Goal: Check status: Check status

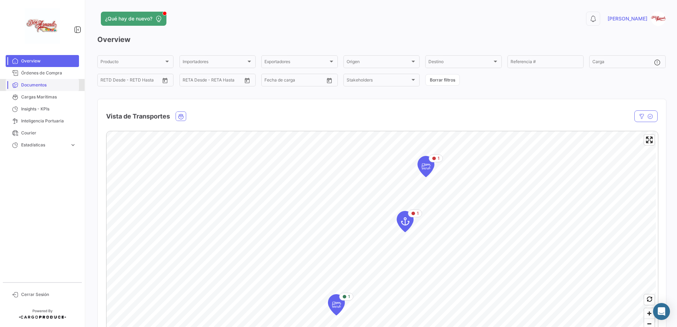
click at [45, 81] on link "Documentos" at bounding box center [42, 85] width 73 height 12
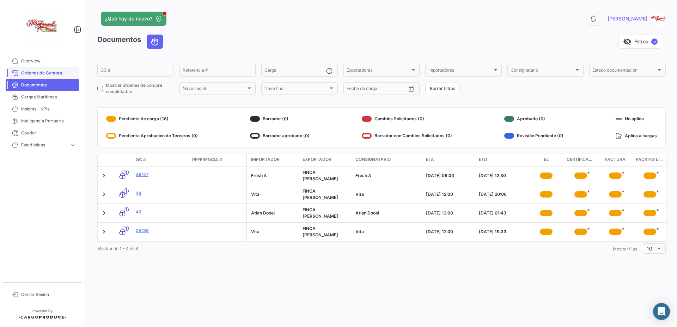
click at [44, 75] on span "Órdenes de Compra" at bounding box center [48, 73] width 55 height 6
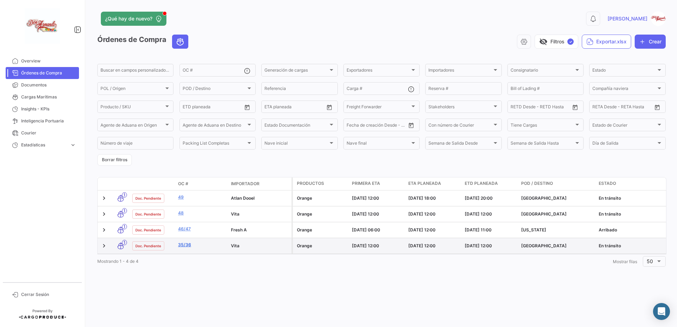
click at [186, 247] on link "35/36" at bounding box center [201, 245] width 47 height 6
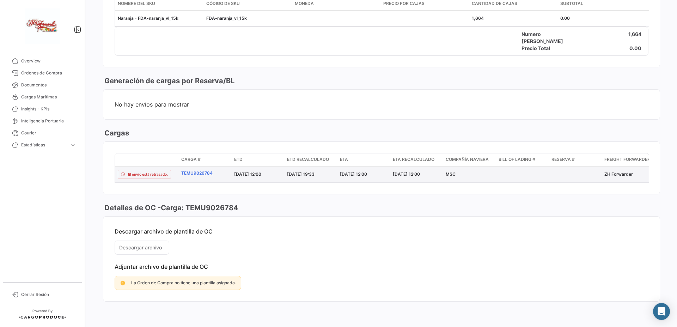
click at [205, 170] on link "TEMU9026784" at bounding box center [204, 173] width 47 height 6
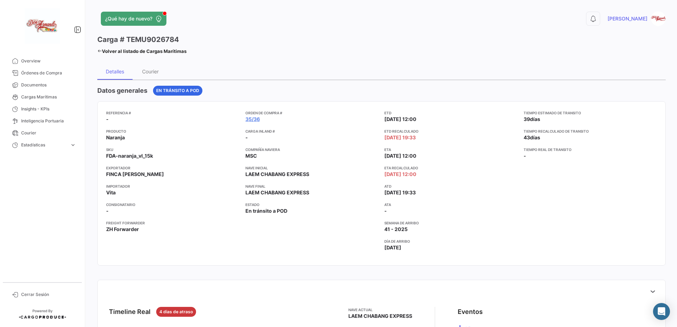
click at [144, 40] on h3 "Carga # TEMU9026784" at bounding box center [138, 40] width 82 height 10
copy h3 "TEMU9026784"
